Goal: Find specific page/section

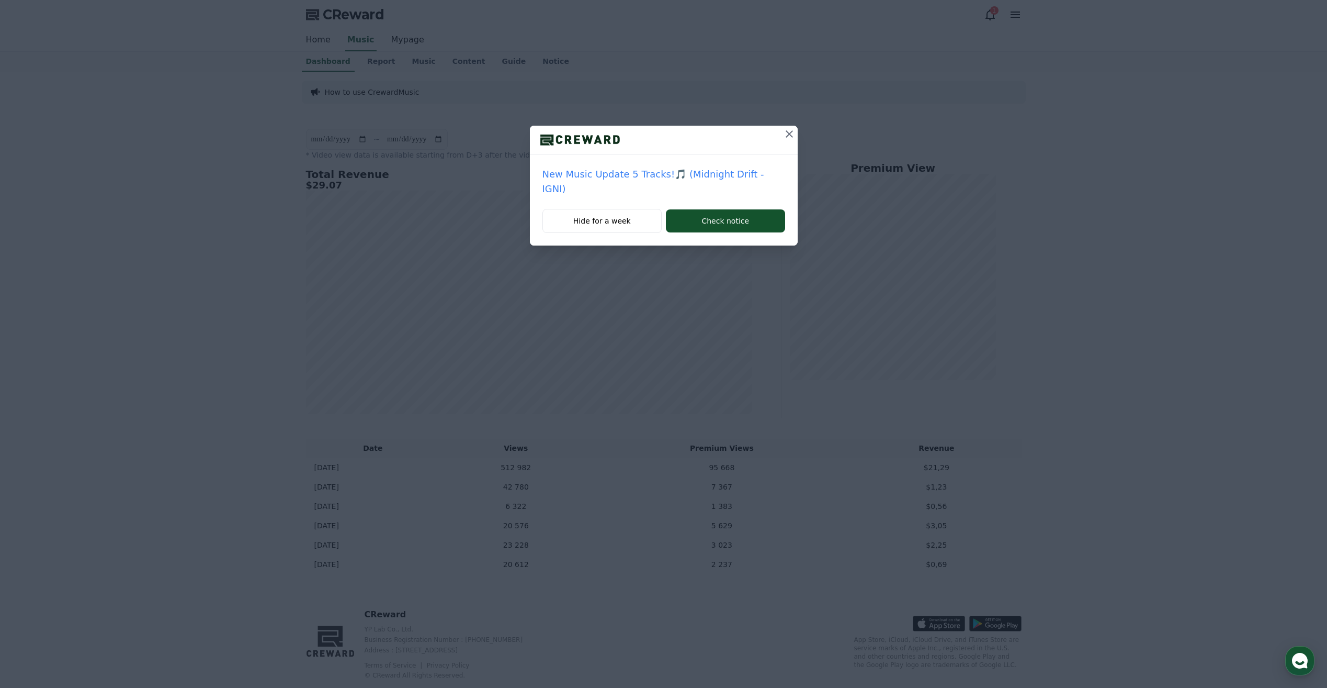
click at [786, 134] on icon at bounding box center [789, 133] width 7 height 7
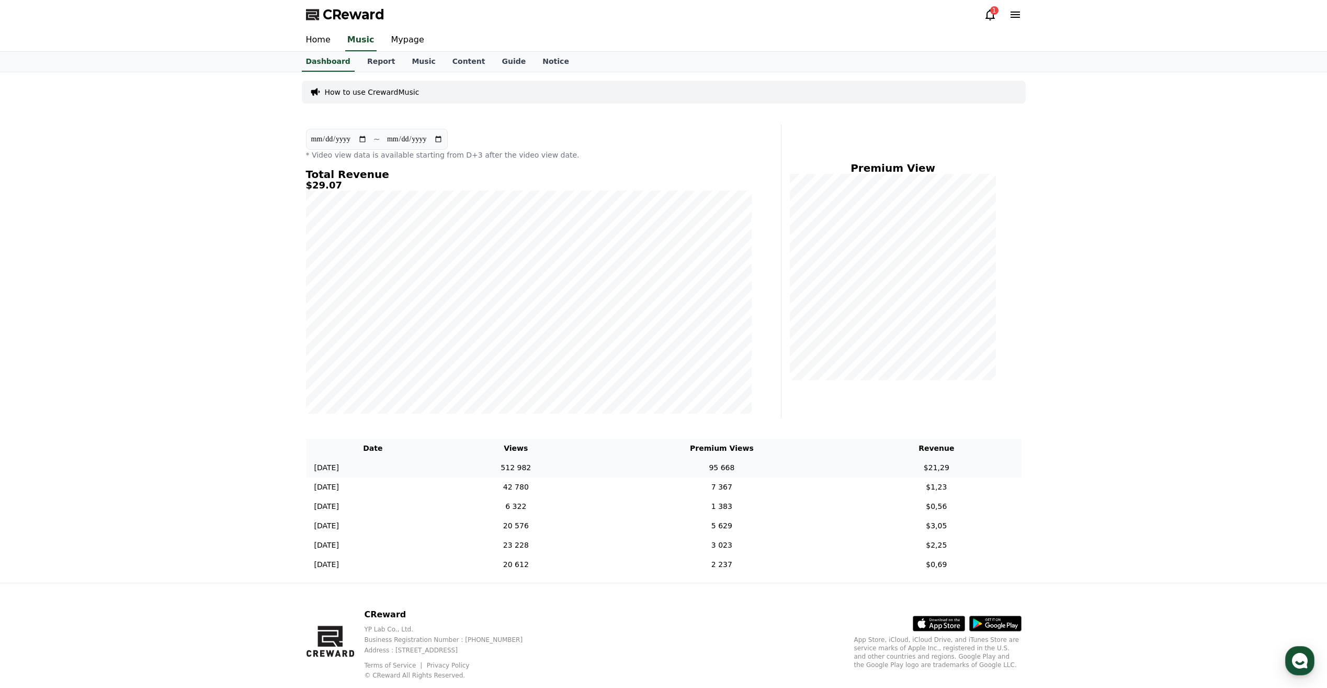
click at [561, 467] on td "512 982" at bounding box center [516, 467] width 152 height 19
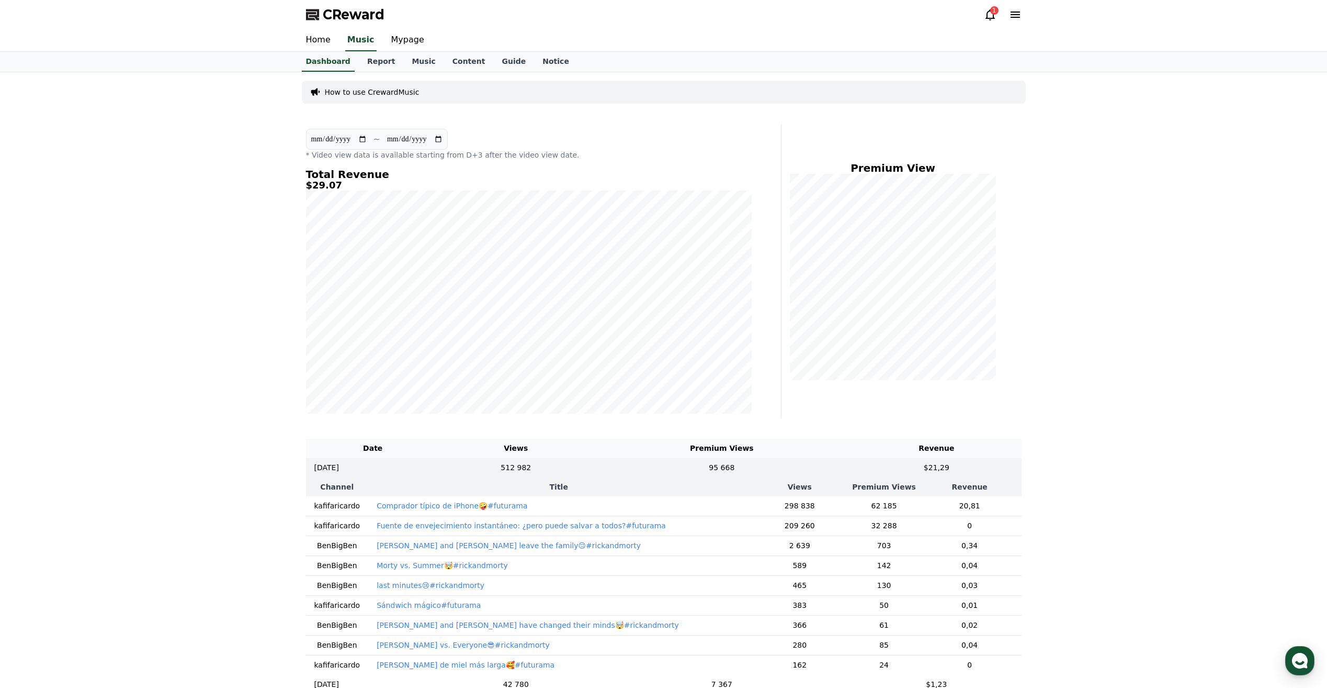
click at [481, 504] on p "Comprador típico de iPhone🤪#futurama" at bounding box center [452, 505] width 151 height 10
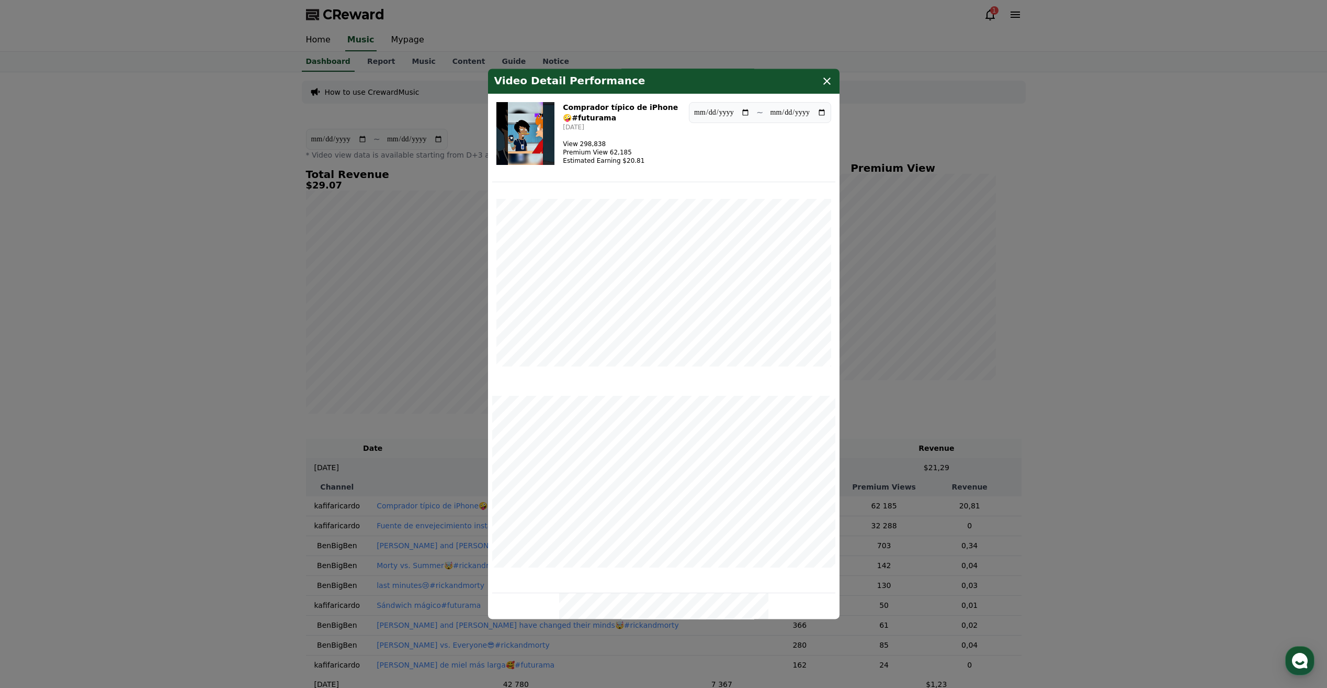
click at [831, 82] on icon "modal" at bounding box center [827, 81] width 13 height 13
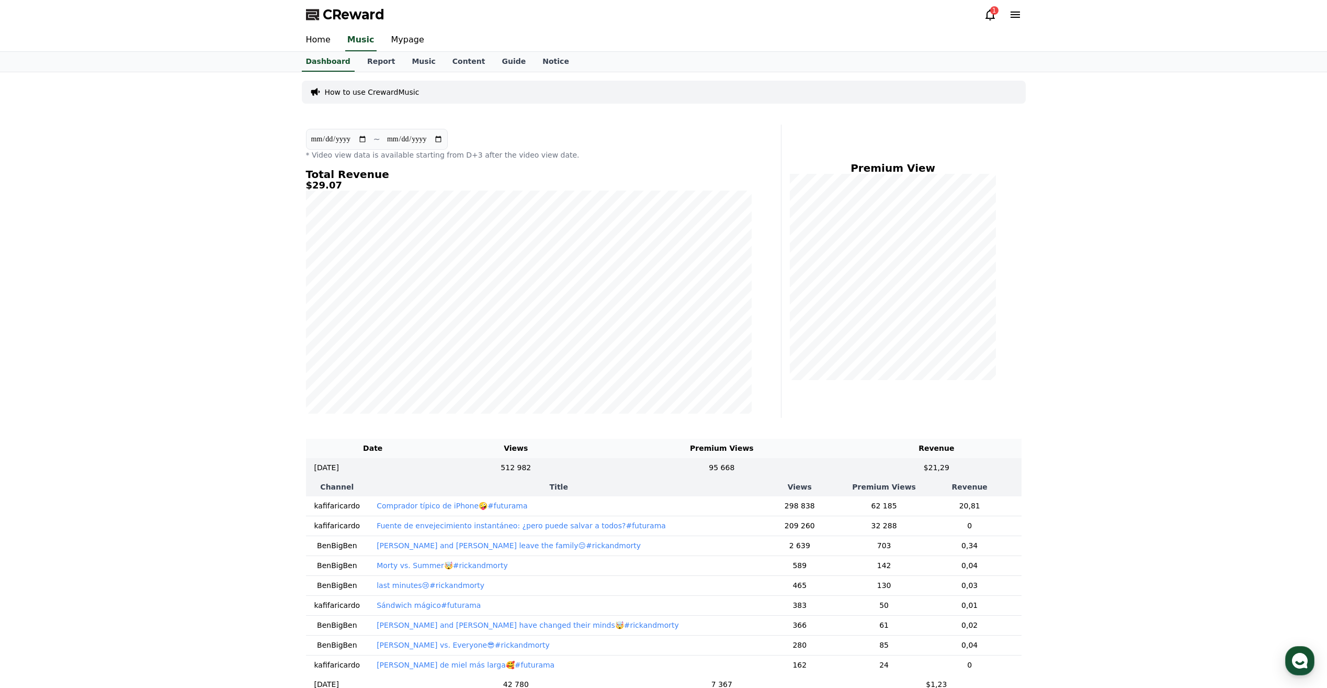
click at [989, 19] on icon at bounding box center [990, 14] width 9 height 11
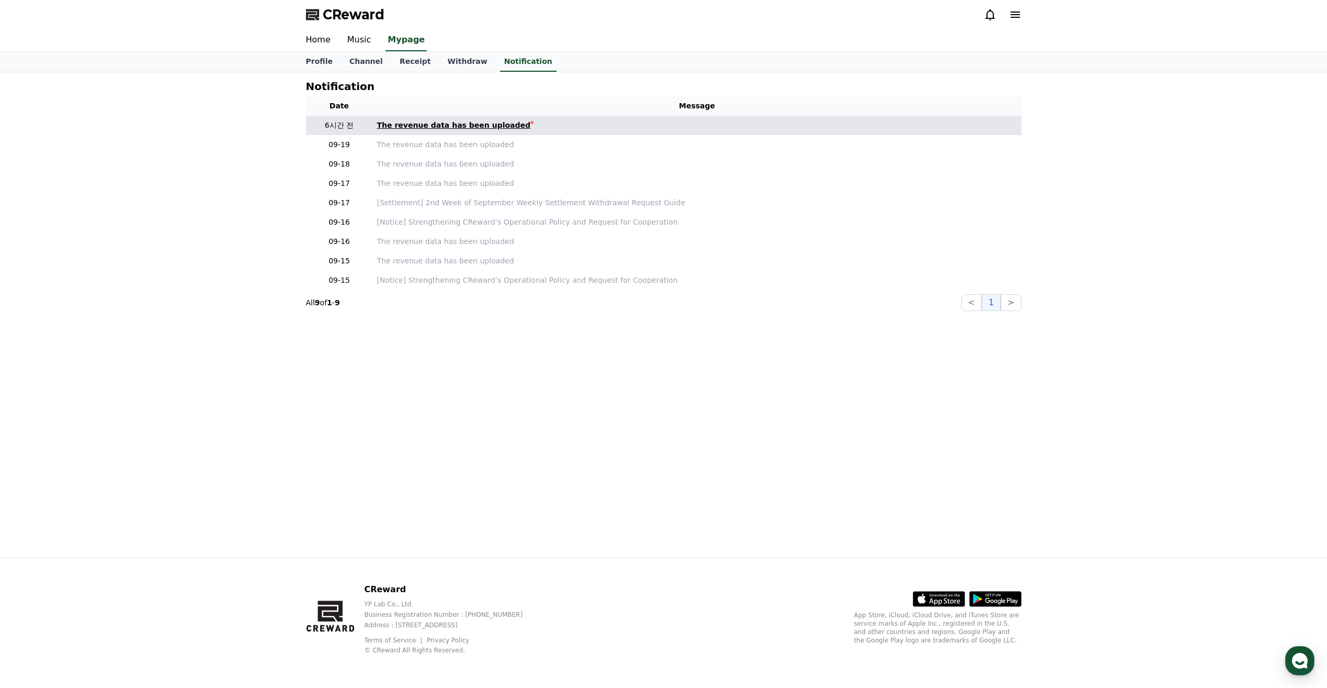
click at [474, 129] on div "The revenue data has been uploaded" at bounding box center [454, 125] width 154 height 11
